Goal: Transaction & Acquisition: Purchase product/service

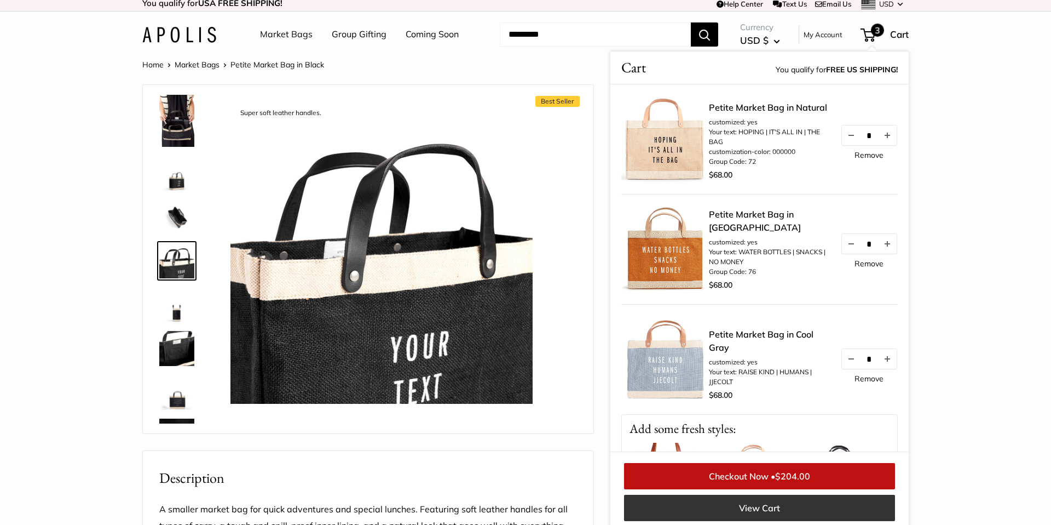
click at [751, 504] on link "View Cart" at bounding box center [759, 507] width 271 height 26
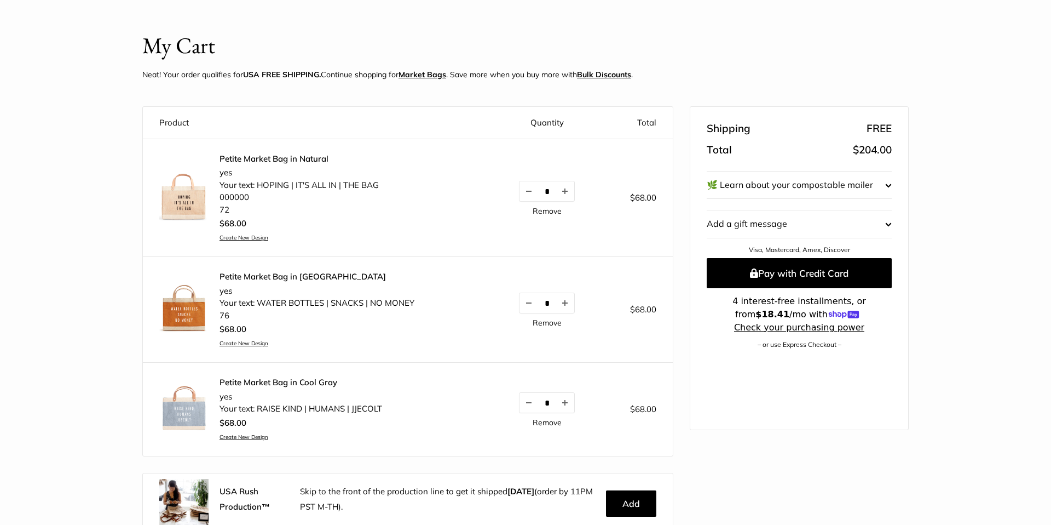
scroll to position [51, 0]
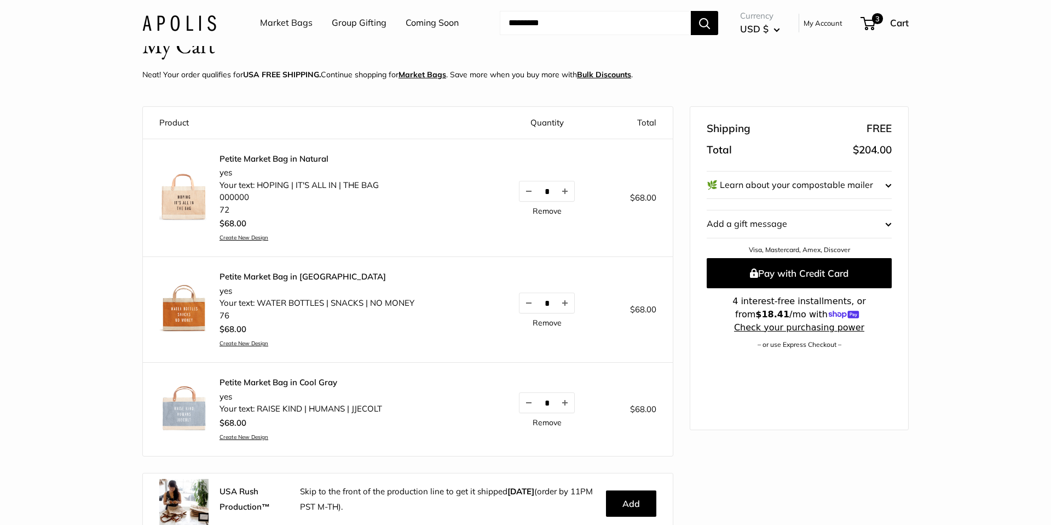
click at [546, 323] on link "Remove" at bounding box center [547, 323] width 29 height 8
